Goal: Use online tool/utility: Utilize a website feature to perform a specific function

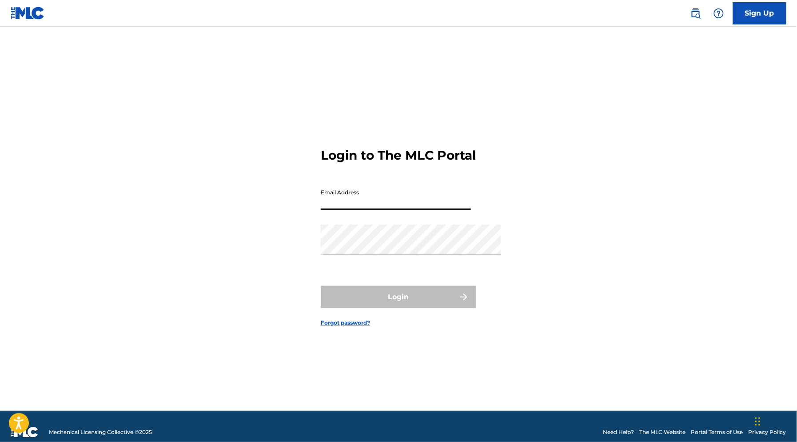
type input "[PERSON_NAME][EMAIL_ADDRESS][DOMAIN_NAME]"
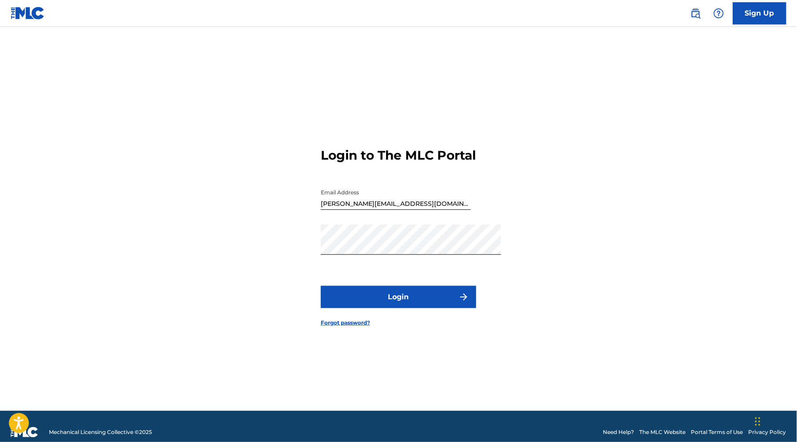
click at [426, 303] on button "Login" at bounding box center [398, 297] width 155 height 22
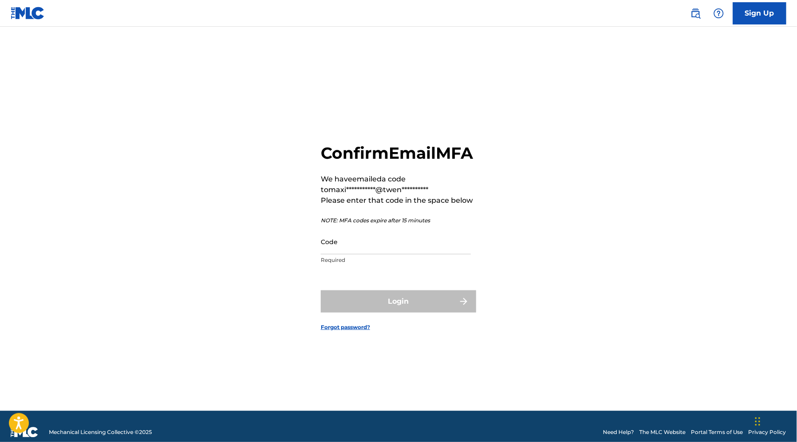
click at [413, 251] on input "Code" at bounding box center [396, 241] width 150 height 25
paste input "927985"
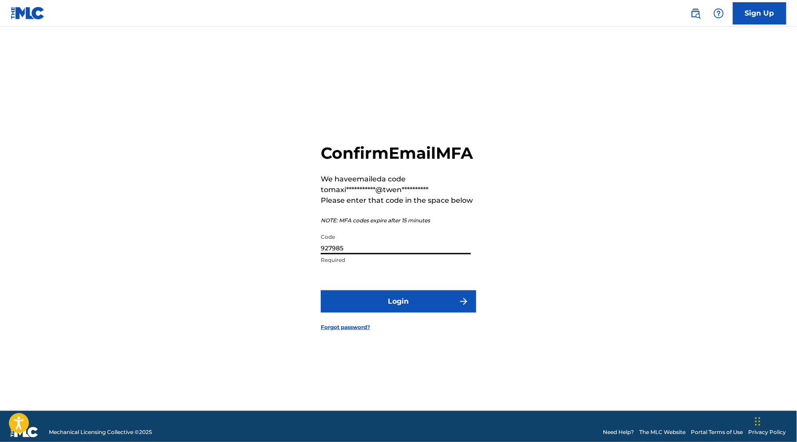
type input "927985"
click at [398, 311] on button "Login" at bounding box center [398, 301] width 155 height 22
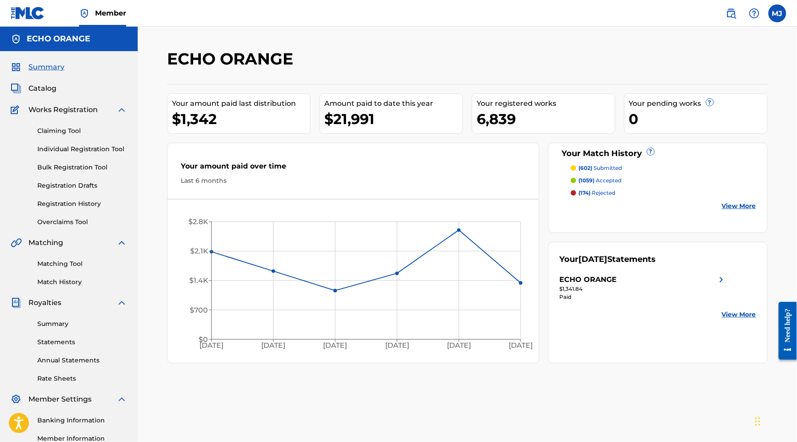
click at [91, 208] on link "Registration History" at bounding box center [82, 203] width 90 height 9
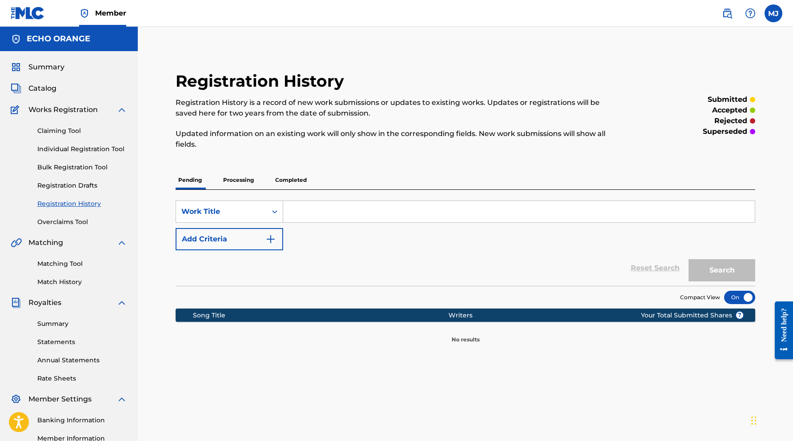
click at [309, 189] on p "Completed" at bounding box center [290, 180] width 37 height 19
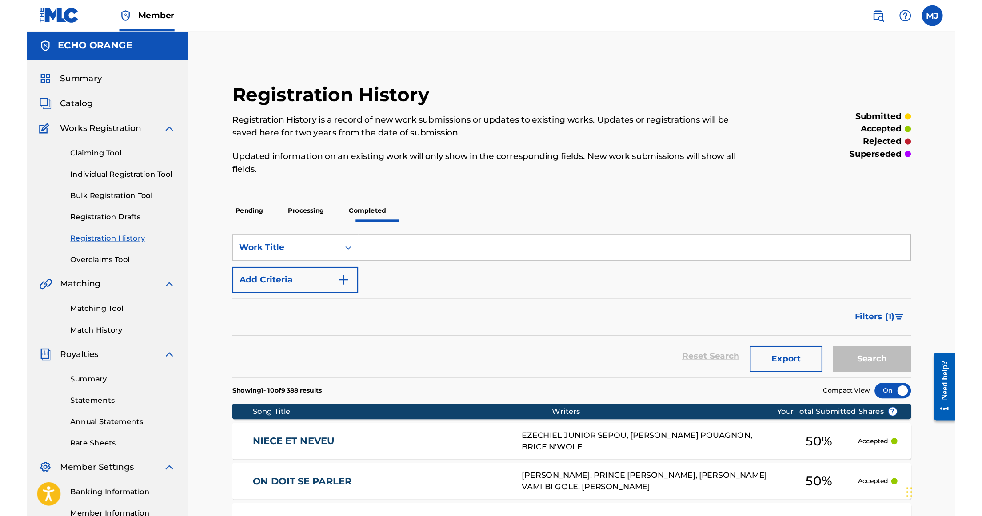
scroll to position [93, 0]
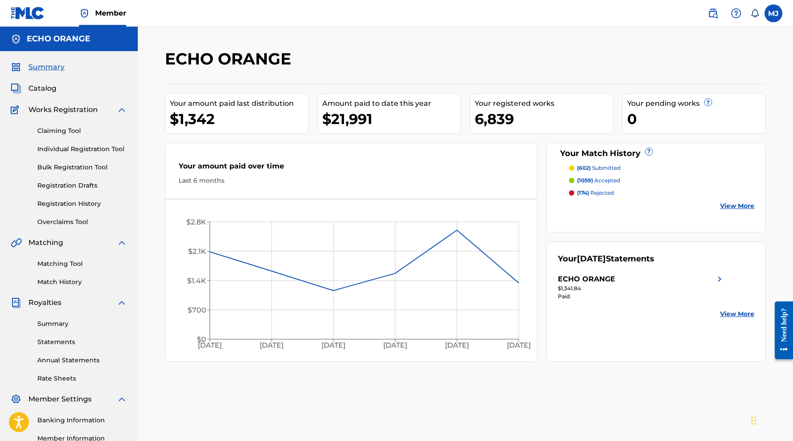
click at [77, 268] on link "Matching Tool" at bounding box center [82, 263] width 90 height 9
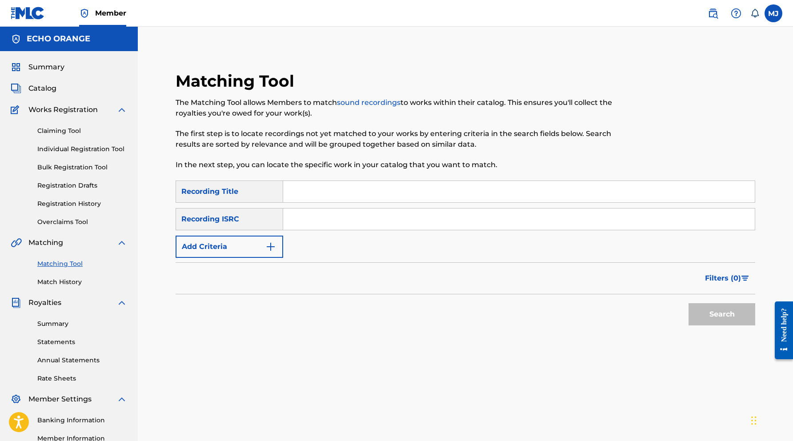
scroll to position [20, 0]
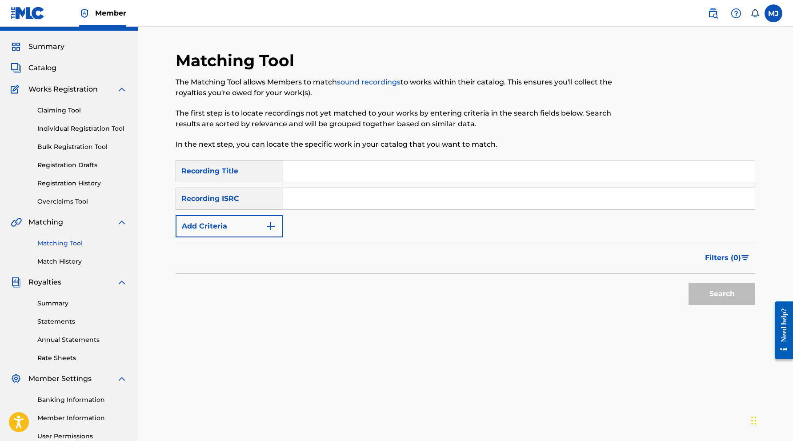
click at [393, 182] on input "Search Form" at bounding box center [518, 170] width 471 height 21
type input "n"
type input "niece et [PERSON_NAME]"
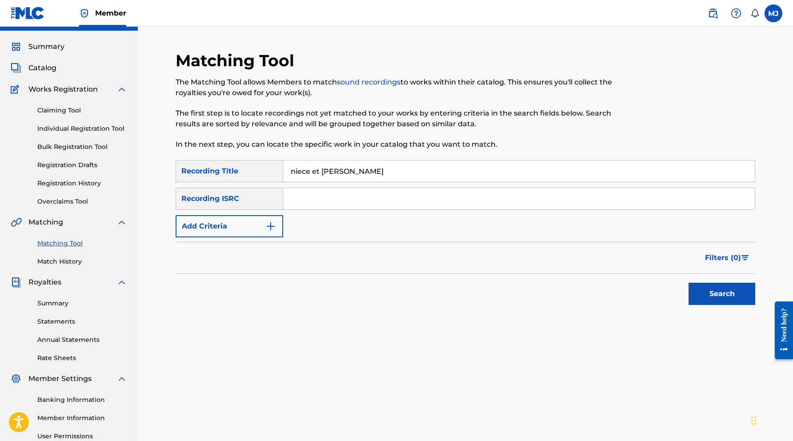
click at [727, 305] on button "Search" at bounding box center [721, 294] width 67 height 22
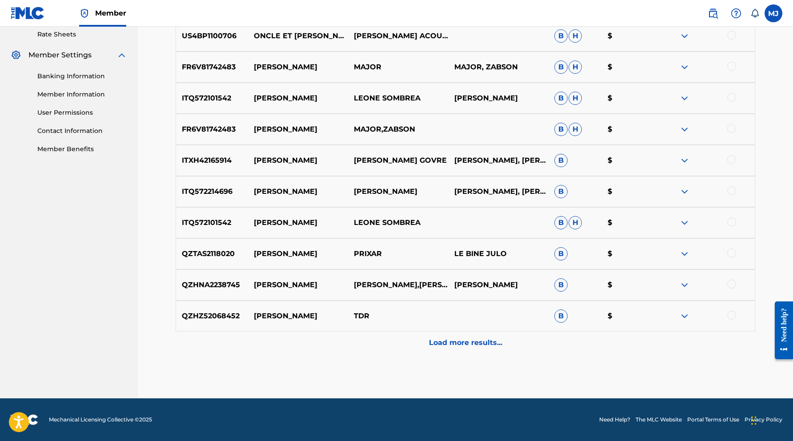
scroll to position [0, 0]
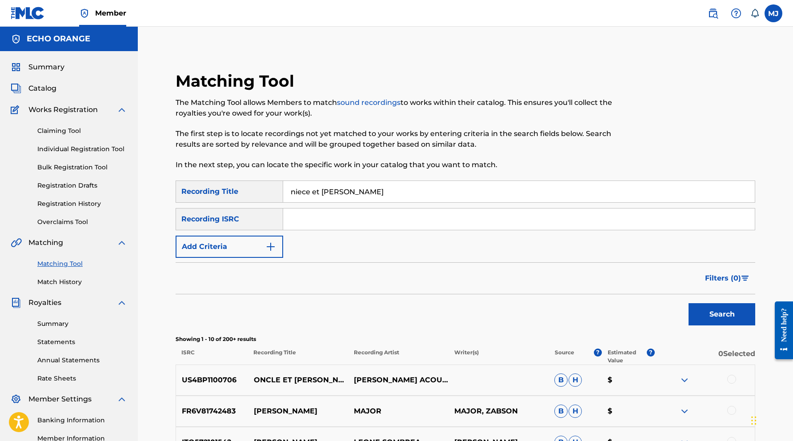
click at [276, 258] on button "Add Criteria" at bounding box center [229, 246] width 108 height 22
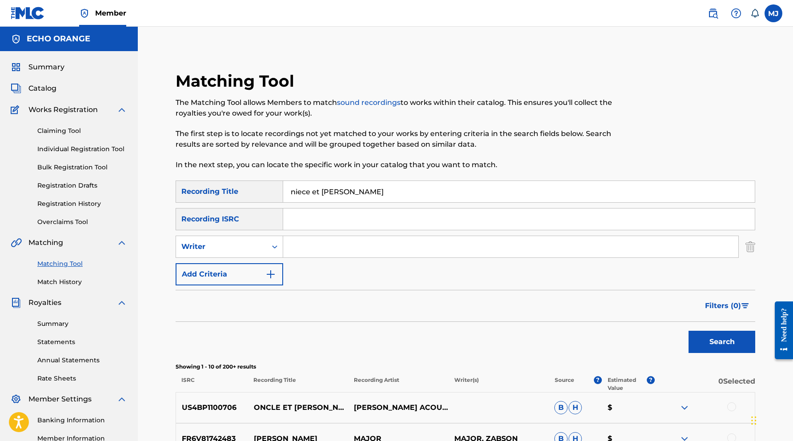
click at [370, 257] on input "Search Form" at bounding box center [510, 246] width 455 height 21
type input "sepou"
click at [727, 353] on button "Search" at bounding box center [721, 342] width 67 height 22
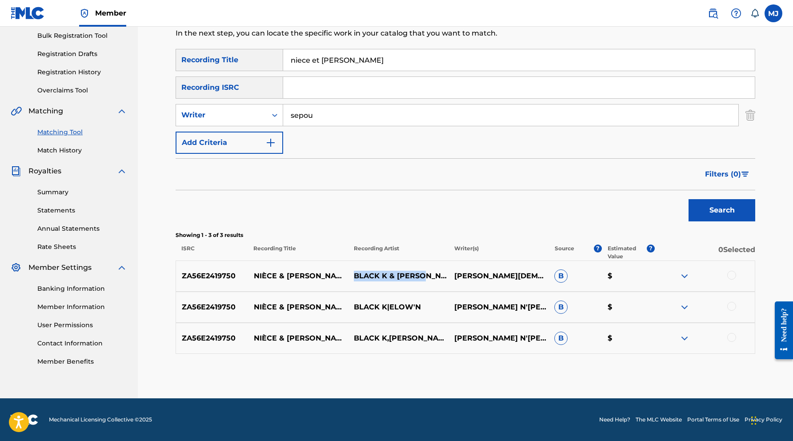
drag, startPoint x: 445, startPoint y: 269, endPoint x: 363, endPoint y: 267, distance: 81.7
click at [363, 271] on p "BLACK K & [PERSON_NAME]" at bounding box center [398, 276] width 100 height 11
click at [365, 271] on p "BLACK K & [PERSON_NAME]" at bounding box center [398, 276] width 100 height 11
drag, startPoint x: 365, startPoint y: 267, endPoint x: 398, endPoint y: 269, distance: 32.9
click at [398, 271] on p "BLACK K & [PERSON_NAME]" at bounding box center [398, 276] width 100 height 11
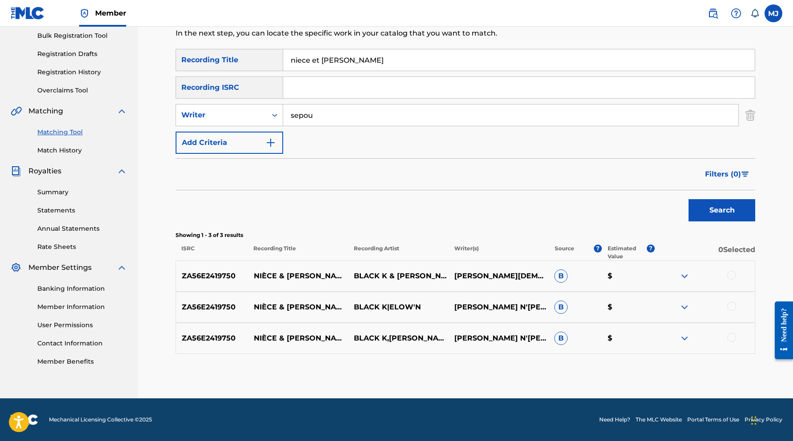
click at [736, 271] on div at bounding box center [731, 275] width 9 height 9
click at [740, 292] on div "ZA56E2419750 [PERSON_NAME] & [PERSON_NAME] [PERSON_NAME] K|[PERSON_NAME] [PERSO…" at bounding box center [464, 306] width 579 height 31
click at [736, 303] on div at bounding box center [731, 306] width 9 height 9
click at [736, 337] on div at bounding box center [731, 337] width 9 height 9
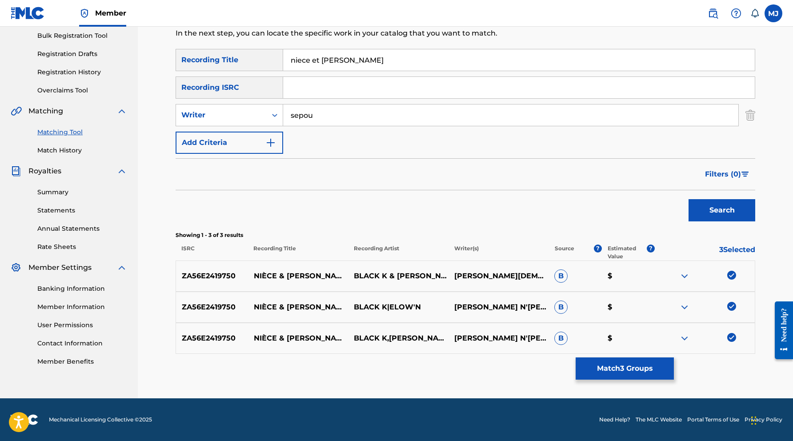
click at [262, 108] on div "SearchWithCriteria5fe99794-bf53-4d29-bc48-f4e9344ebcf4 Recording Title niece et…" at bounding box center [464, 101] width 579 height 105
click at [261, 110] on div "Writer" at bounding box center [221, 115] width 80 height 11
click at [271, 126] on div "Recording Artist" at bounding box center [229, 137] width 107 height 22
click at [346, 104] on input "Search Form" at bounding box center [510, 114] width 455 height 21
paste input "BLACK K"
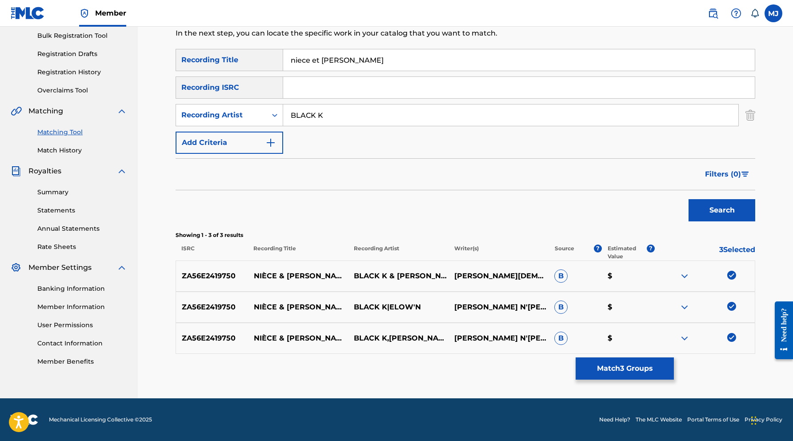
type input "BLACK K"
click at [727, 204] on button "Search" at bounding box center [721, 210] width 67 height 22
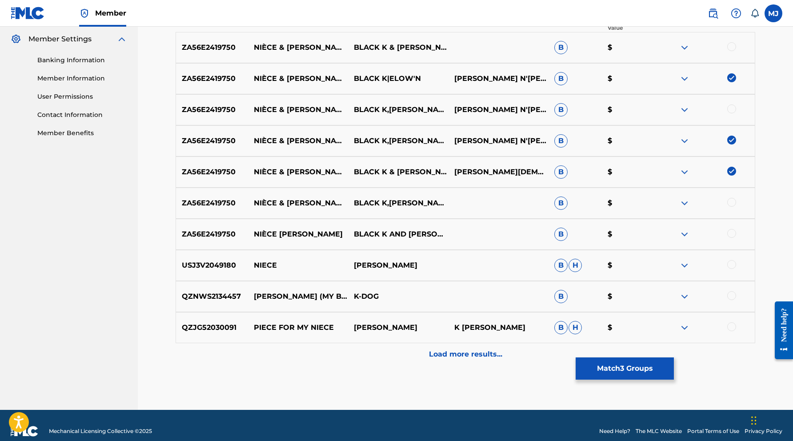
scroll to position [307, 0]
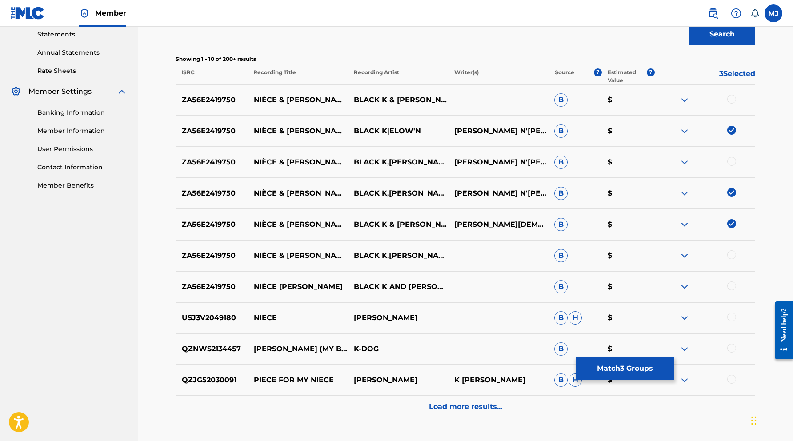
click at [736, 104] on div at bounding box center [731, 99] width 9 height 9
click at [736, 166] on div at bounding box center [731, 161] width 9 height 9
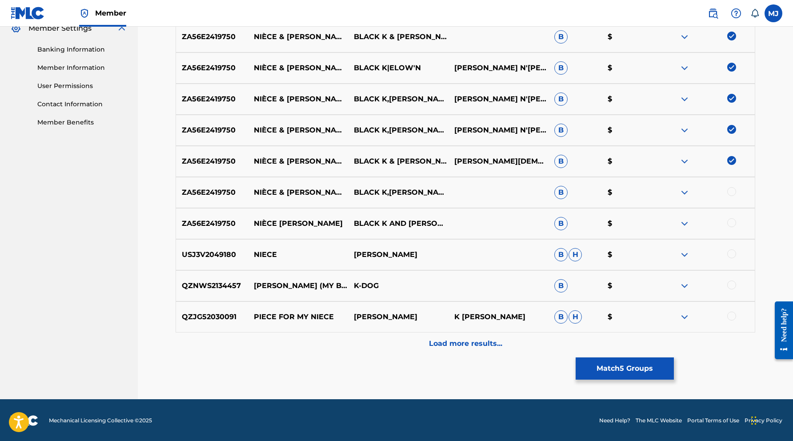
scroll to position [411, 0]
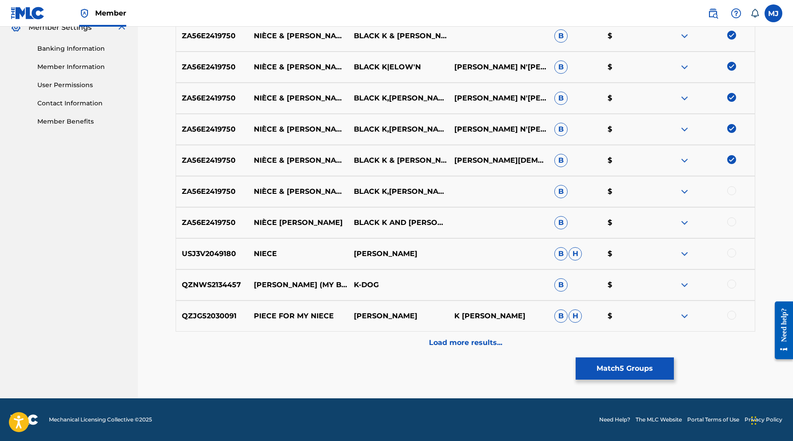
click at [736, 195] on div at bounding box center [731, 190] width 9 height 9
click at [736, 226] on div at bounding box center [731, 221] width 9 height 9
click at [673, 358] on button "Match 7 Groups" at bounding box center [624, 368] width 98 height 22
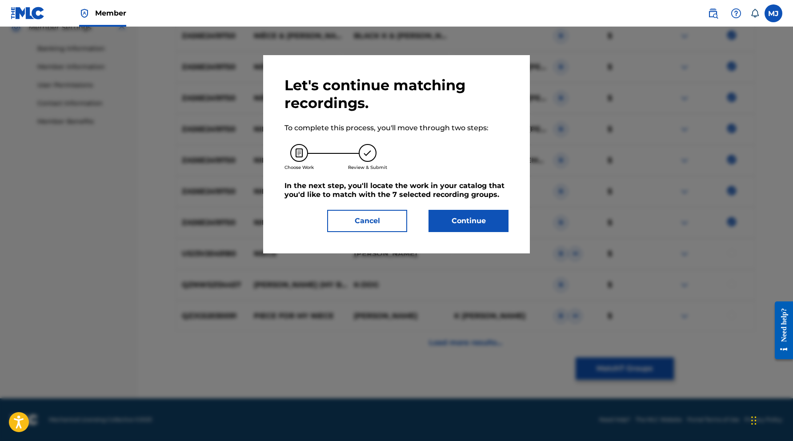
click at [505, 232] on button "Continue" at bounding box center [468, 221] width 80 height 22
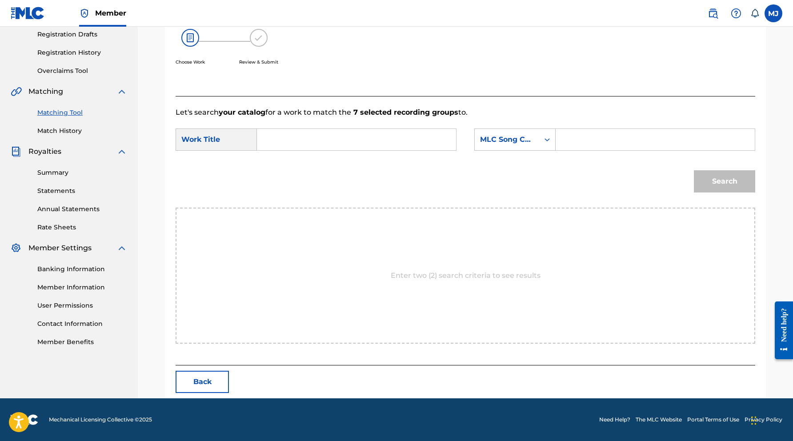
click at [322, 150] on input "Search Form" at bounding box center [356, 139] width 184 height 21
type input "niece"
click at [566, 138] on form "SearchWithCriteriaf42104b4-1ea7-47ce-bf01-ccee2e15cbf1 Work Title niece SearchW…" at bounding box center [464, 163] width 579 height 90
click at [534, 145] on div "MLC Song Code" at bounding box center [507, 139] width 54 height 11
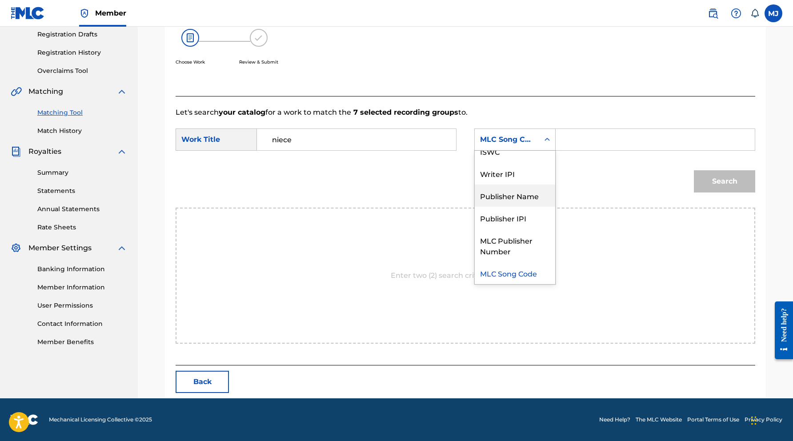
click at [523, 203] on div "Publisher Name" at bounding box center [514, 195] width 80 height 22
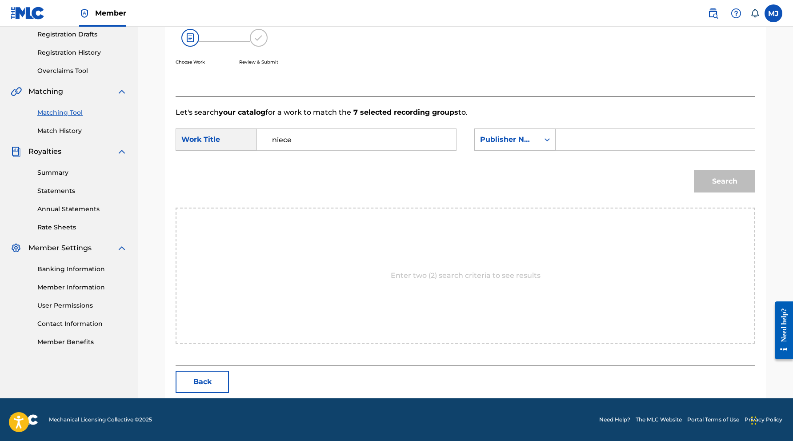
click at [613, 150] on input "Search Form" at bounding box center [655, 139] width 184 height 21
type input "appeal"
click at [730, 192] on button "Search" at bounding box center [723, 181] width 61 height 22
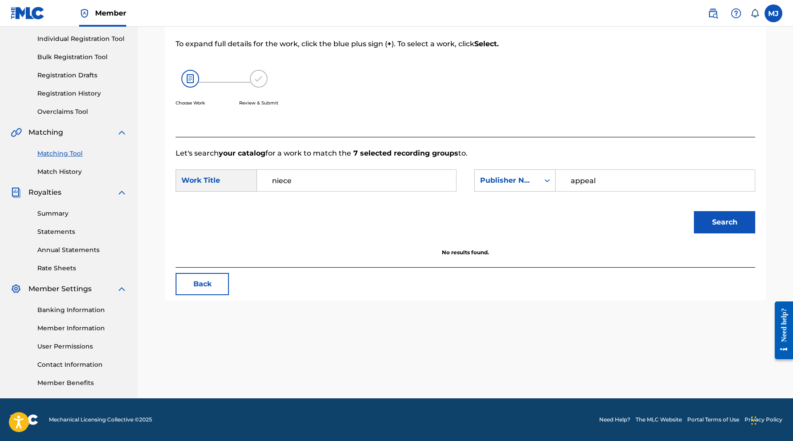
click at [346, 170] on input "niece" at bounding box center [356, 180] width 184 height 21
click at [346, 170] on input "never turn around" at bounding box center [356, 180] width 184 height 21
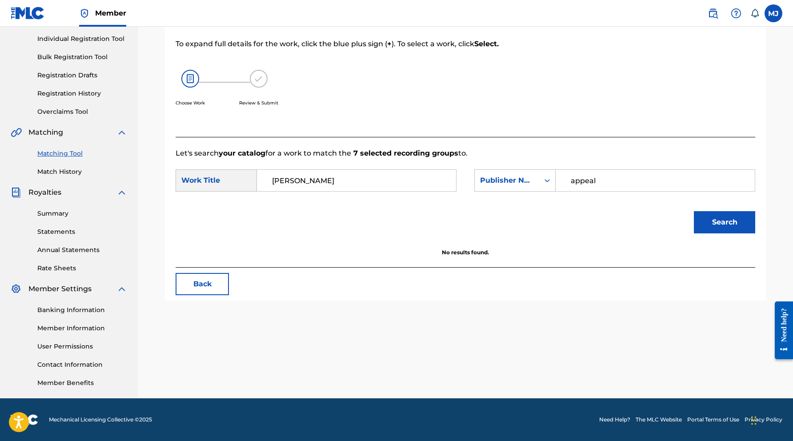
click at [730, 211] on button "Search" at bounding box center [723, 222] width 61 height 22
click at [375, 170] on input "[PERSON_NAME]" at bounding box center [356, 180] width 184 height 21
type input "n"
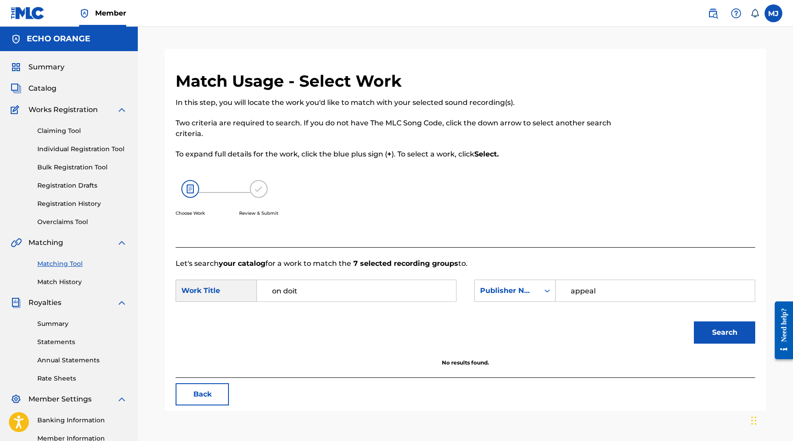
type input "on doit"
click at [61, 72] on span "Summary" at bounding box center [46, 67] width 36 height 11
